Goal: Communication & Community: Answer question/provide support

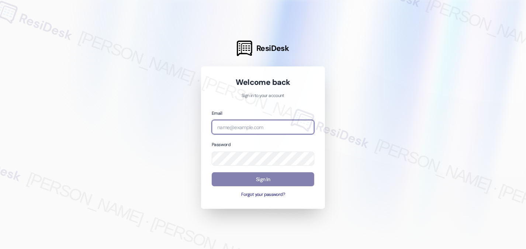
click at [266, 129] on input "email" at bounding box center [263, 127] width 103 height 14
type input "[EMAIL_ADDRESS][PERSON_NAME][PERSON_NAME][DOMAIN_NAME]"
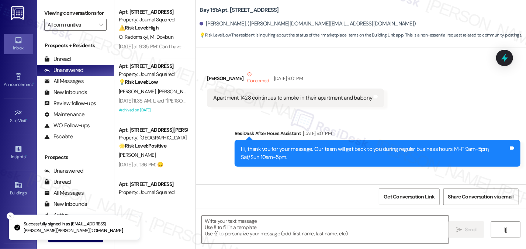
type textarea "Fetching suggested responses. Please feel free to read through the conversation…"
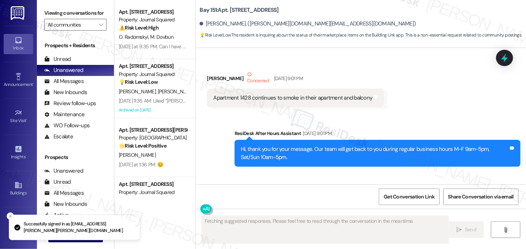
scroll to position [5764, 0]
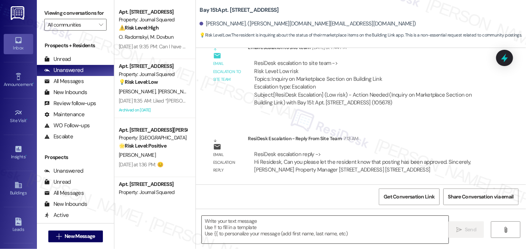
click at [256, 221] on textarea at bounding box center [325, 230] width 247 height 28
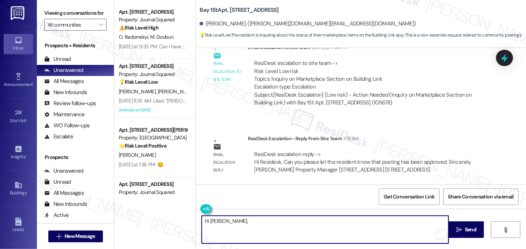
paste textarea "posting has been approved."
click at [227, 221] on textarea "Hi [PERSON_NAME], posting has been approved." at bounding box center [325, 230] width 247 height 28
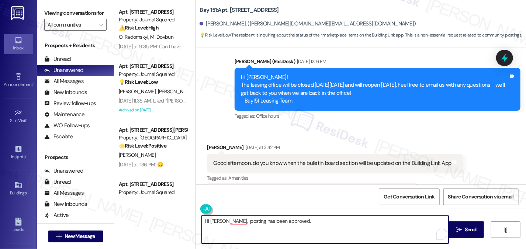
scroll to position [5543, 0]
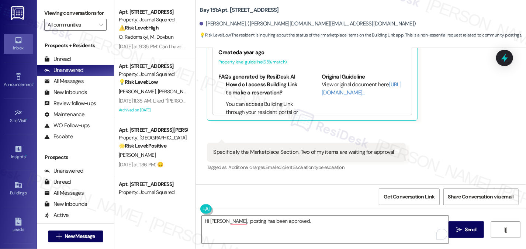
click at [41, 5] on div "Viewing conversations for All communities " at bounding box center [75, 19] width 77 height 38
click at [226, 222] on textarea "Hi [PERSON_NAME], posting has been approved." at bounding box center [325, 230] width 247 height 28
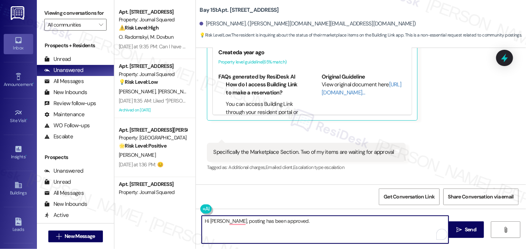
click at [316, 220] on textarea "Hi [PERSON_NAME], posting has been approved." at bounding box center [325, 230] width 247 height 28
click at [224, 219] on textarea "Hi [PERSON_NAME], posting has been approved for" at bounding box center [325, 230] width 247 height 28
drag, startPoint x: 225, startPoint y: 221, endPoint x: 231, endPoint y: 220, distance: 6.8
click at [225, 221] on textarea "Hi [PERSON_NAME], posting has been approved for" at bounding box center [325, 230] width 247 height 28
click at [385, 220] on textarea "Hi [PERSON_NAME], good morning! Happy to confirm that posting has been approved…" at bounding box center [325, 230] width 247 height 28
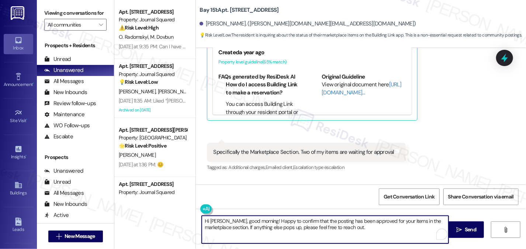
click at [377, 228] on textarea "Hi [PERSON_NAME], good morning! Happy to confirm that the posting has been appr…" at bounding box center [325, 230] width 247 height 28
drag, startPoint x: 377, startPoint y: 228, endPoint x: 251, endPoint y: 229, distance: 125.8
click at [251, 229] on textarea "Hi [PERSON_NAME], good morning! Happy to confirm that the posting has been appr…" at bounding box center [325, 230] width 247 height 28
click at [374, 221] on textarea "Hi [PERSON_NAME], good morning! Happy to confirm that the posting has been appr…" at bounding box center [325, 230] width 247 height 28
drag, startPoint x: 408, startPoint y: 228, endPoint x: 380, endPoint y: 229, distance: 28.0
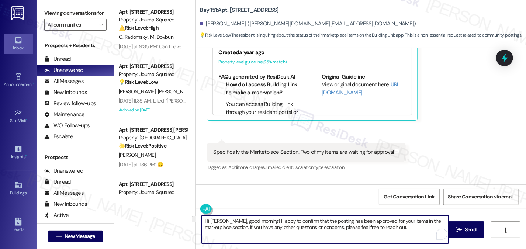
click at [380, 229] on textarea "Hi [PERSON_NAME], good morning! Happy to confirm that the posting has been appr…" at bounding box center [325, 230] width 247 height 28
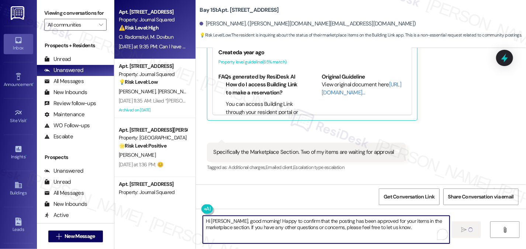
type textarea "Hi [PERSON_NAME], good morning! Happy to confirm that the posting has been appr…"
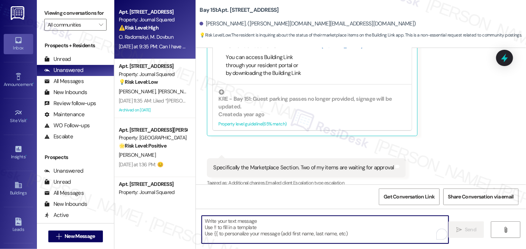
scroll to position [64, 0]
